Goal: Check status: Check status

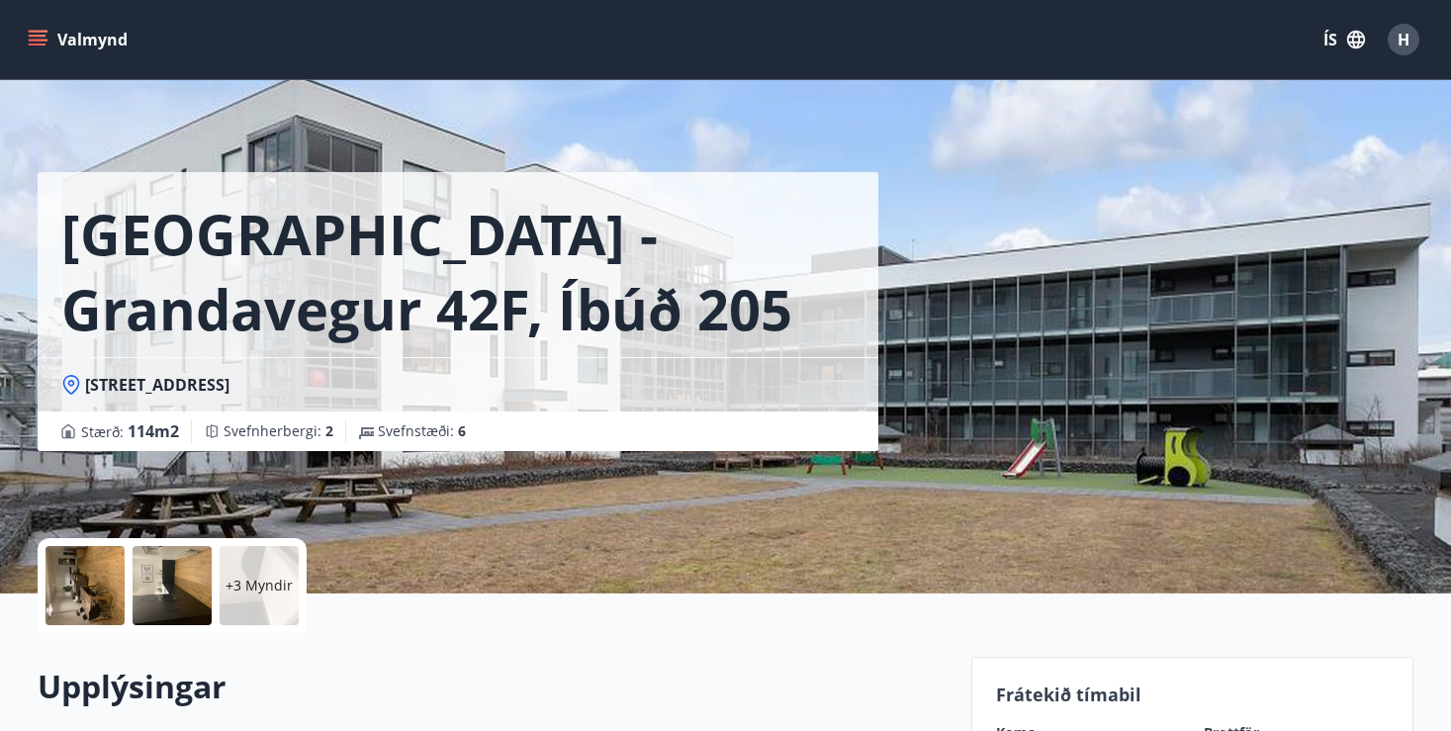
click at [43, 34] on icon "menu" at bounding box center [38, 40] width 20 height 20
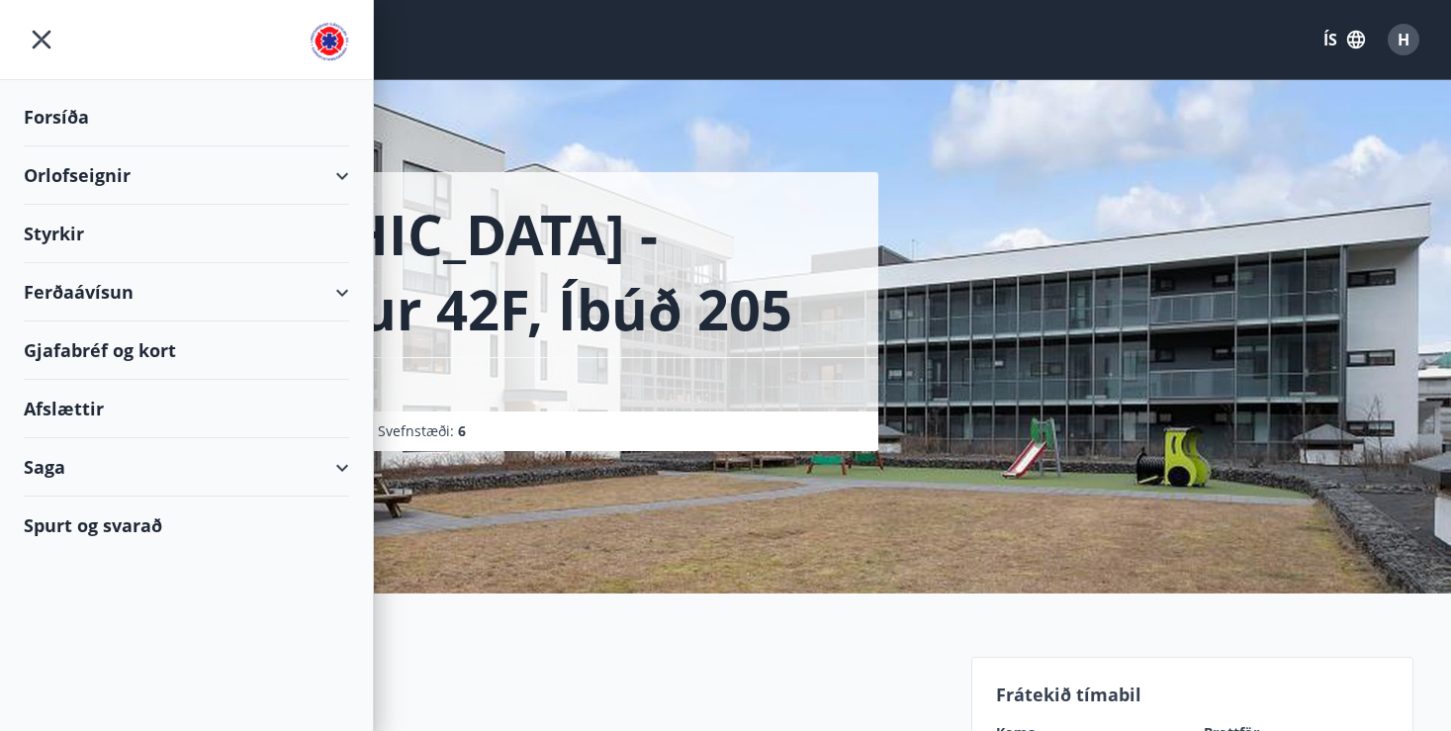
click at [130, 287] on div "Ferðaávísun" at bounding box center [187, 292] width 326 height 58
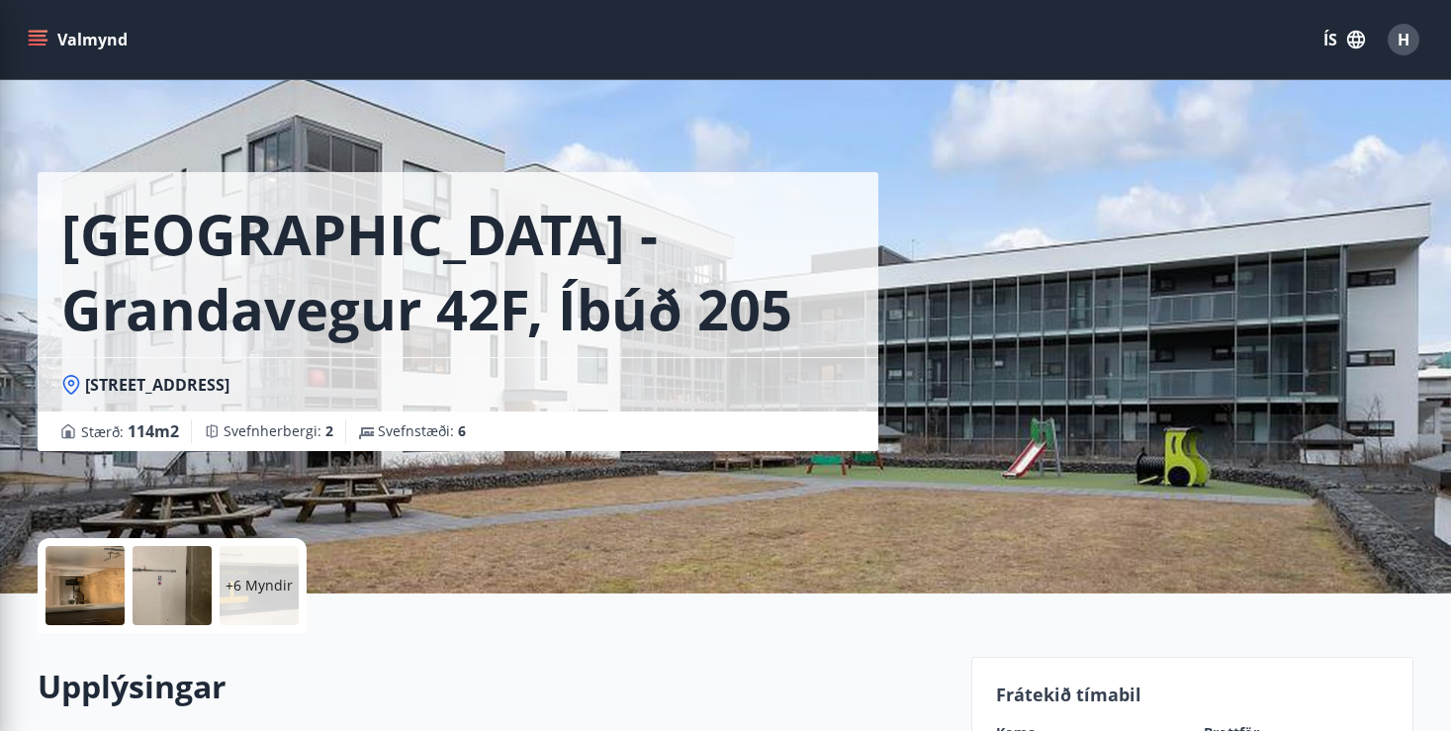
click at [458, 494] on div "[GEOGRAPHIC_DATA] - Grandavegur 42F, íbúð 205 [STREET_ADDRESS] Stærð : 114 m2 S…" at bounding box center [497, 297] width 918 height 594
click at [45, 35] on icon "menu" at bounding box center [38, 36] width 18 height 2
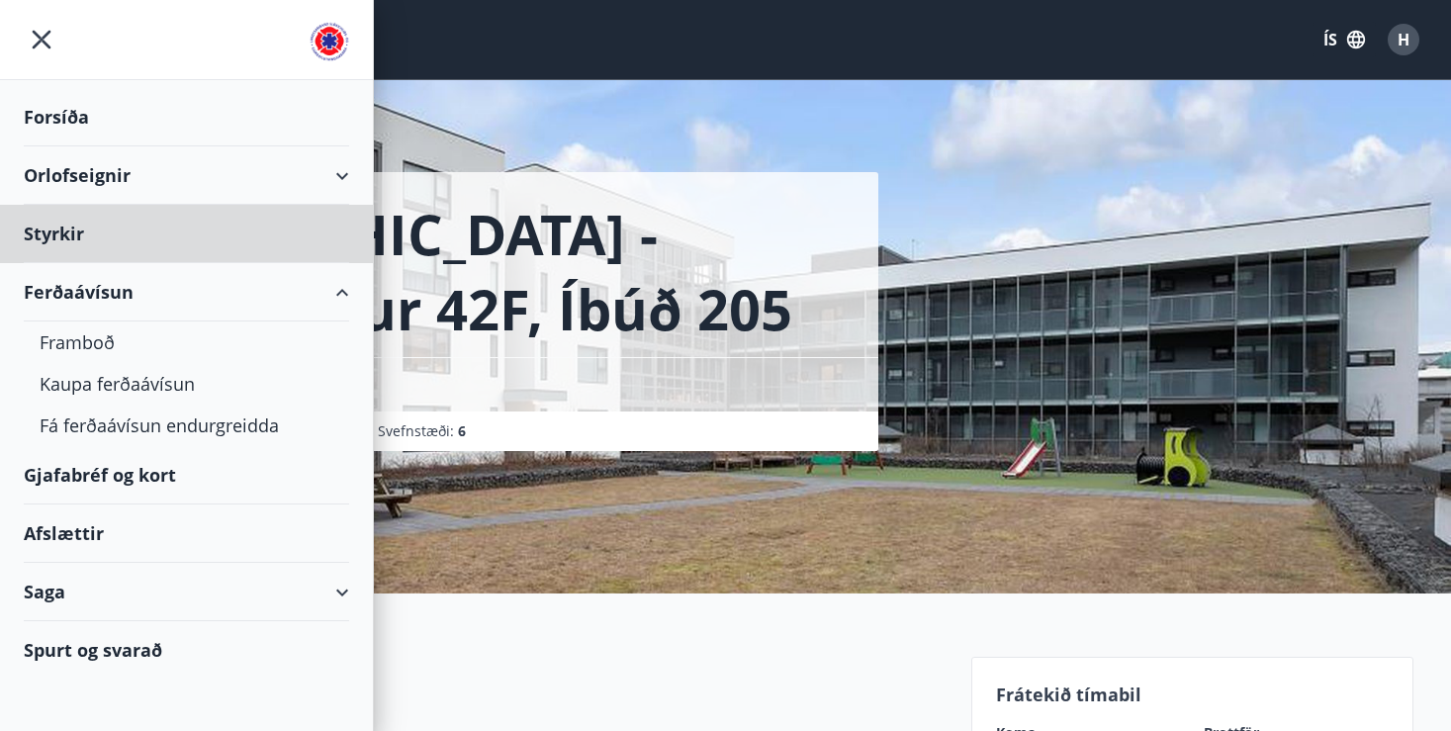
click at [62, 122] on div "Forsíða" at bounding box center [187, 117] width 326 height 58
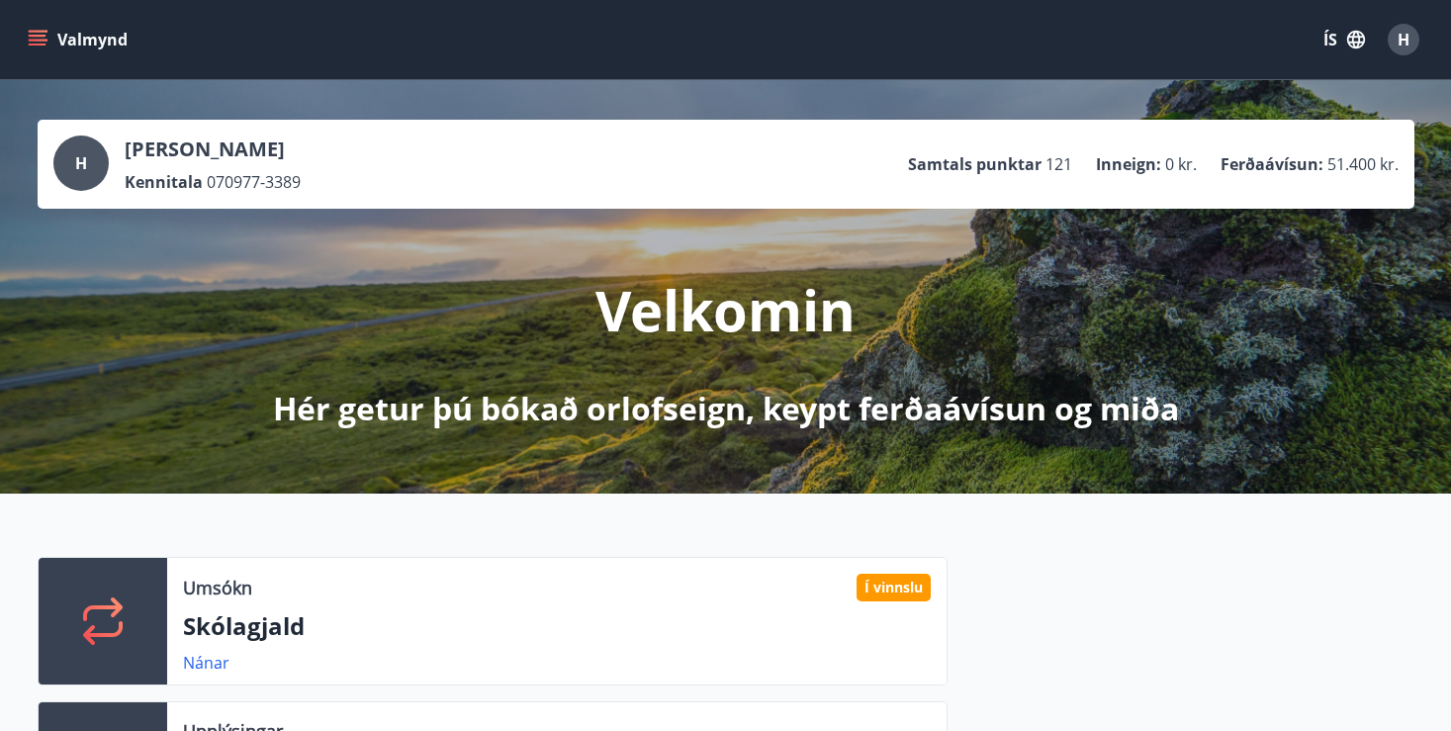
click at [29, 42] on icon "menu" at bounding box center [38, 40] width 20 height 20
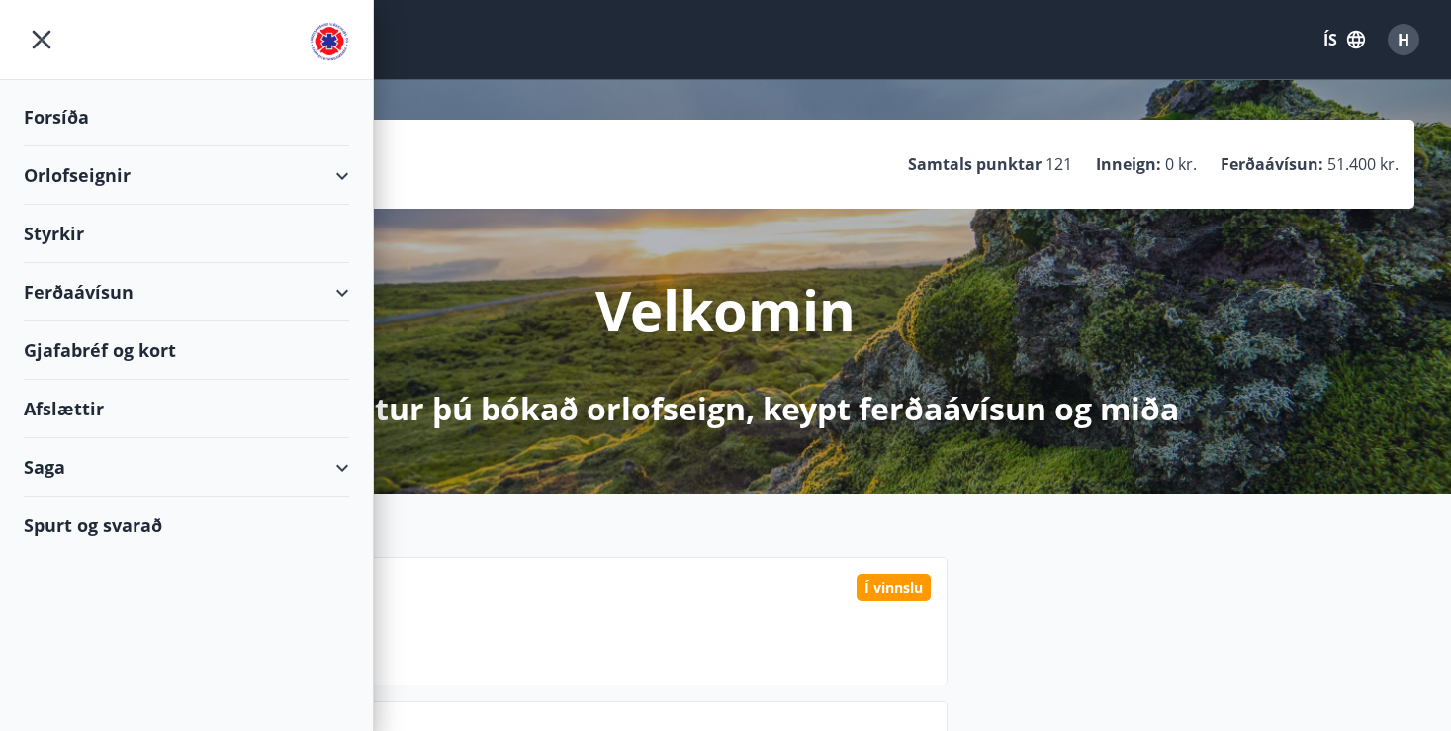
click at [343, 297] on div "Ferðaávísun" at bounding box center [187, 292] width 326 height 58
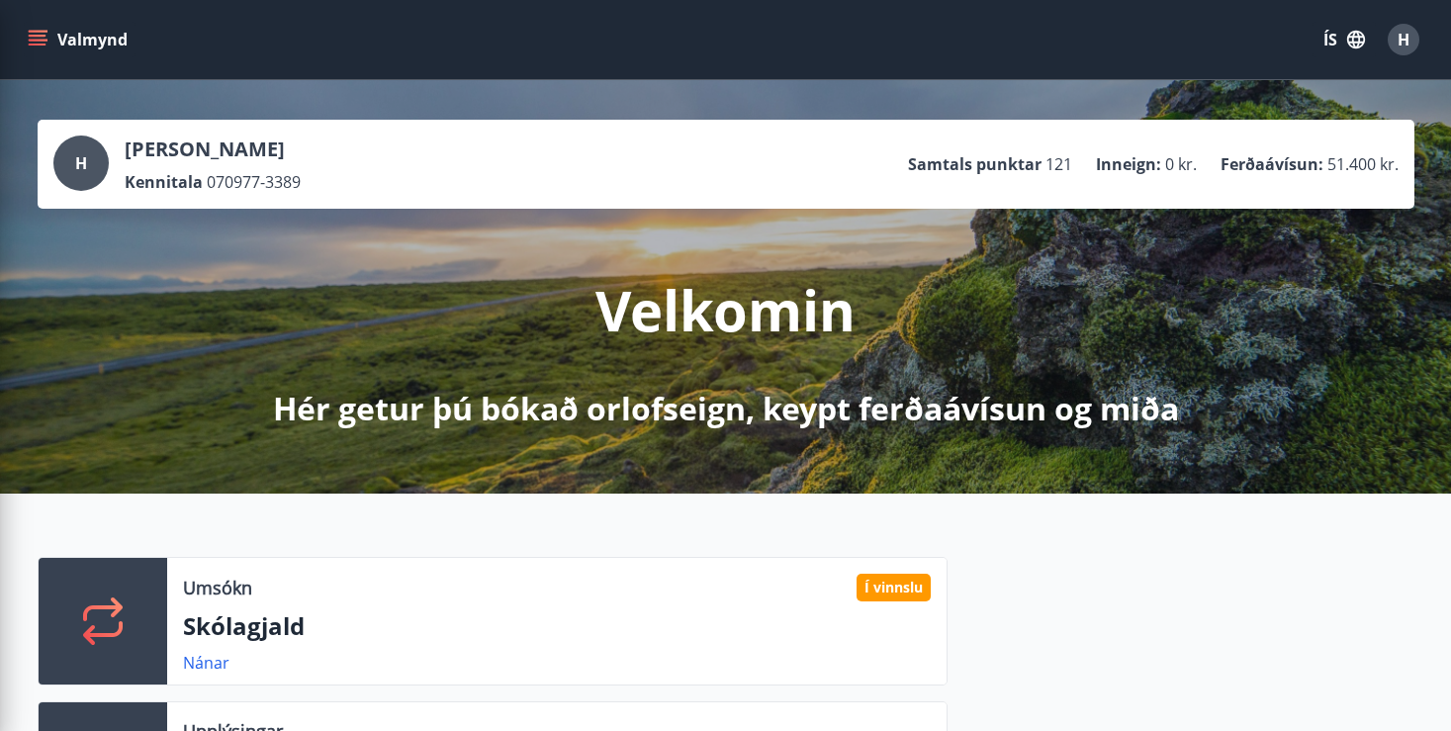
click at [1011, 519] on div "Umsókn Í vinnslu Skólagjald Nánar Upplýsingar Spurt og svarað Nánar" at bounding box center [725, 686] width 1451 height 384
